Goal: Use online tool/utility

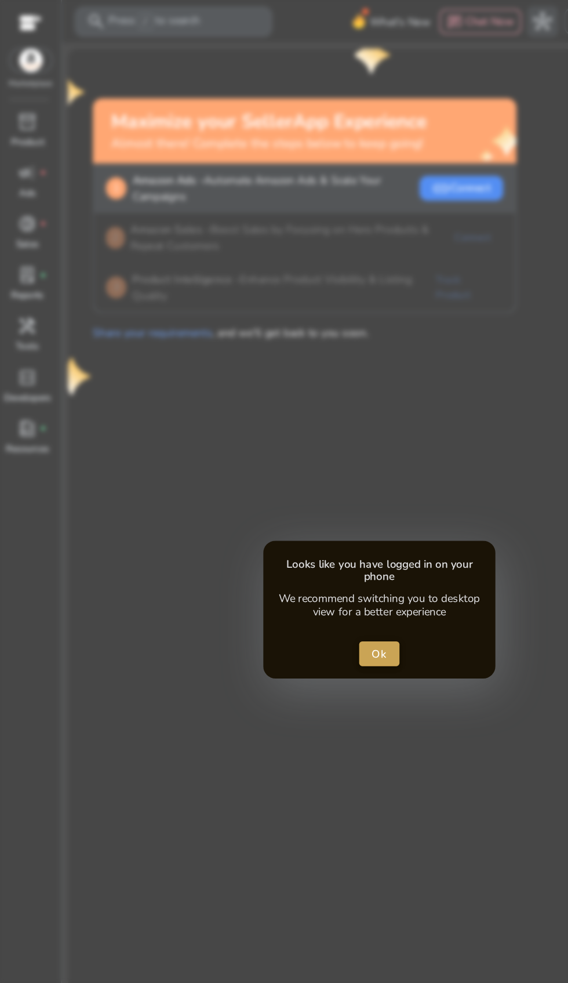
click at [290, 494] on span "close dialog" at bounding box center [284, 489] width 31 height 28
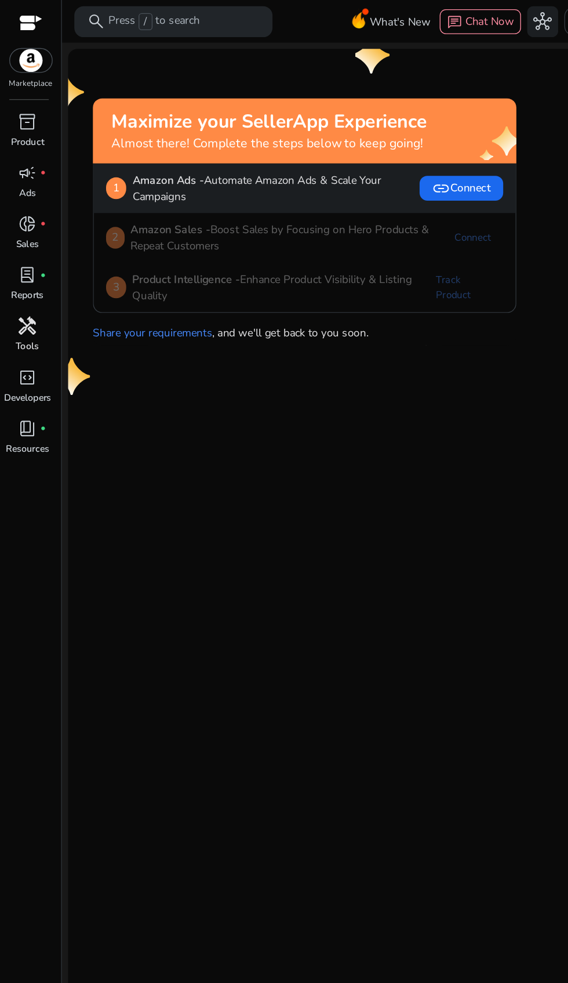
click at [27, 249] on span "handyman" at bounding box center [21, 244] width 14 height 14
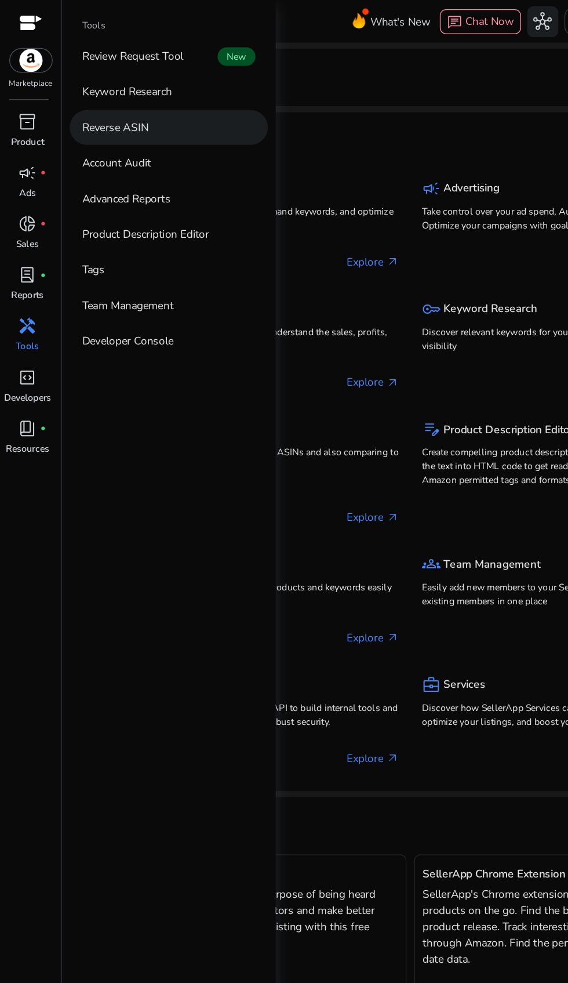
click at [139, 101] on link "Reverse ASIN" at bounding box center [126, 95] width 148 height 26
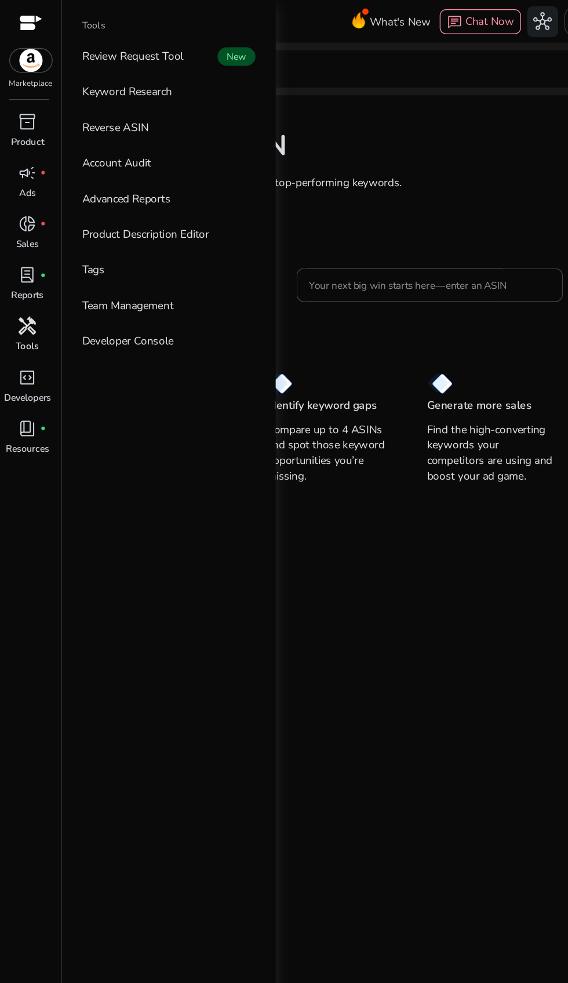
click at [264, 479] on mat-card "Reverse ASIN Enter up to 4 ASINs and find their top-performing keywords. Learn …" at bounding box center [307, 506] width 512 height 870
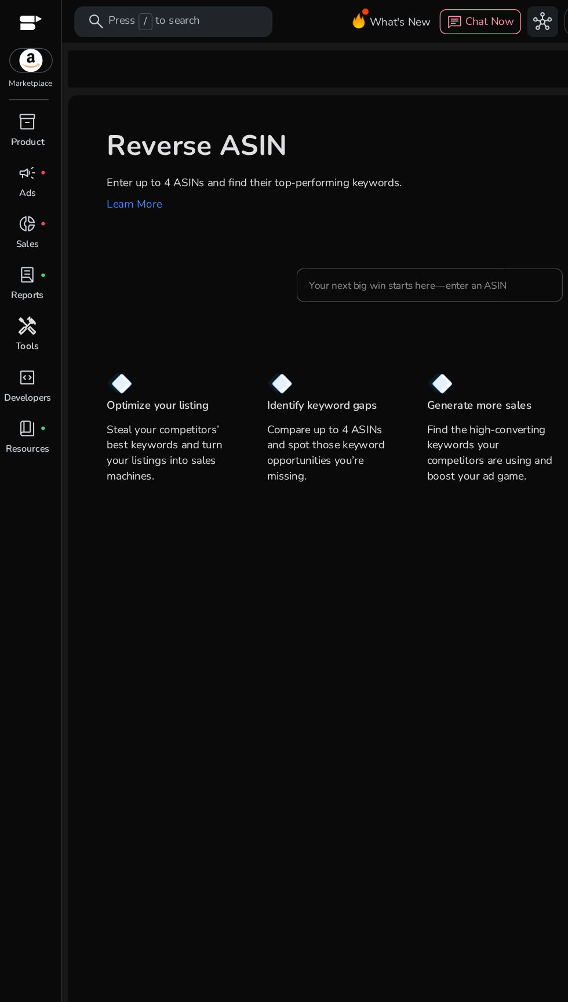
scroll to position [45, 0]
